Goal: Navigation & Orientation: Understand site structure

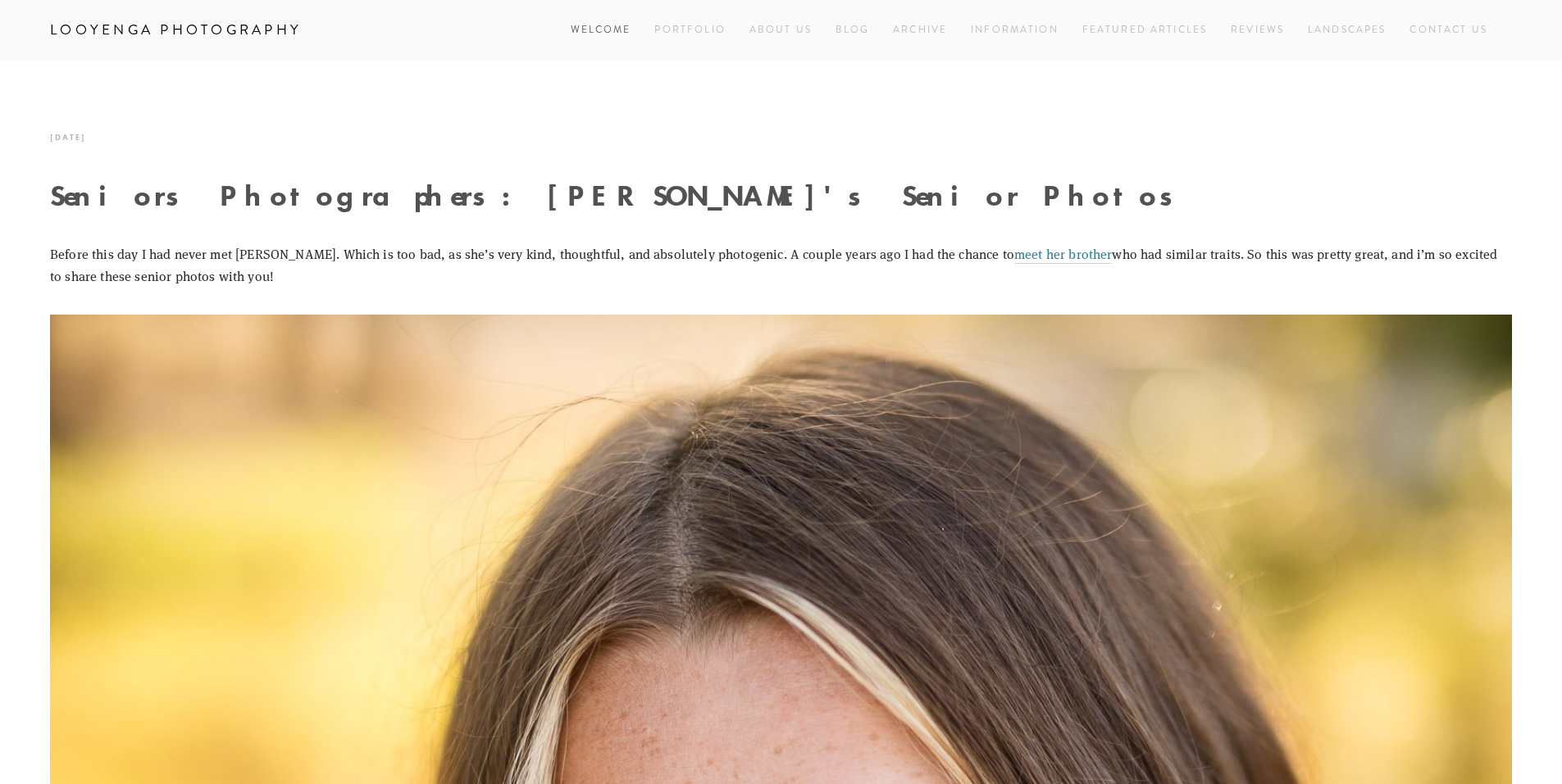
click at [623, 31] on link "Welcome" at bounding box center [601, 30] width 61 height 22
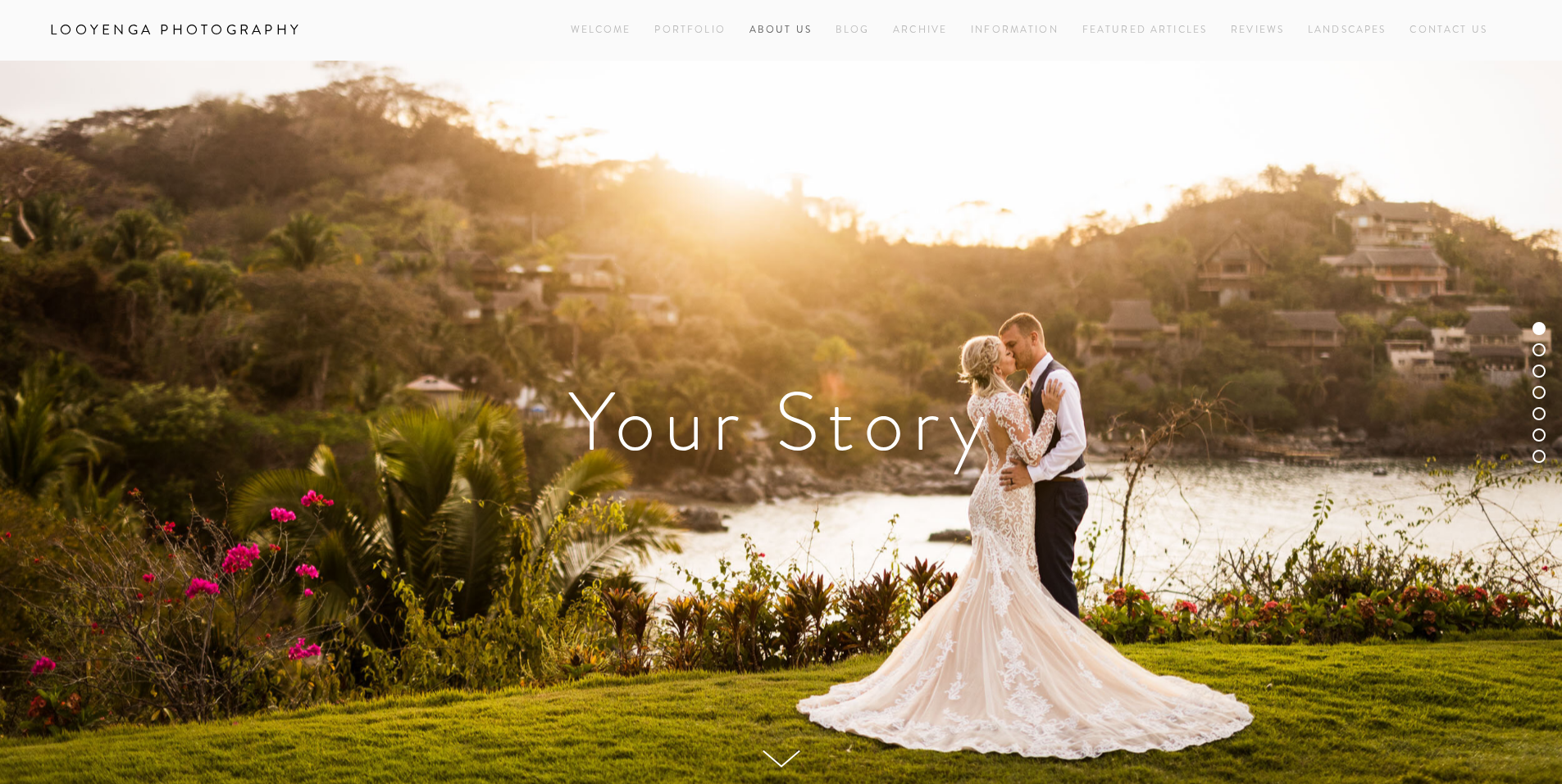
click at [804, 34] on link "About Us" at bounding box center [780, 30] width 62 height 22
